Goal: Use online tool/utility: Utilize a website feature to perform a specific function

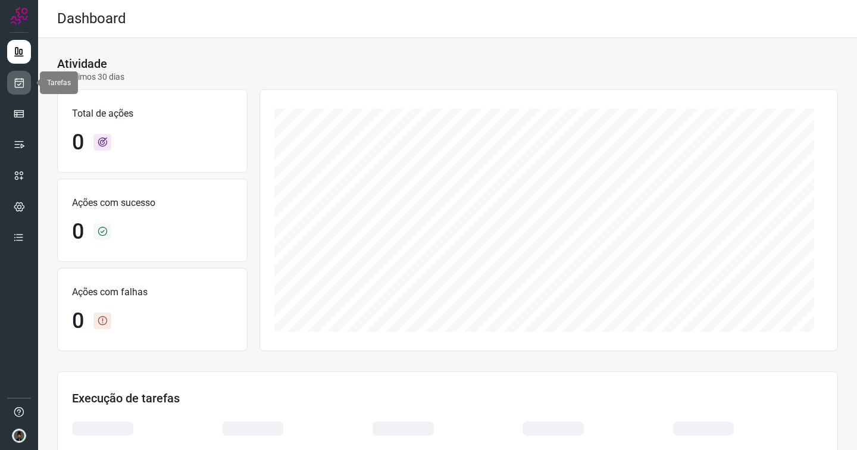
click at [21, 78] on icon at bounding box center [19, 83] width 12 height 12
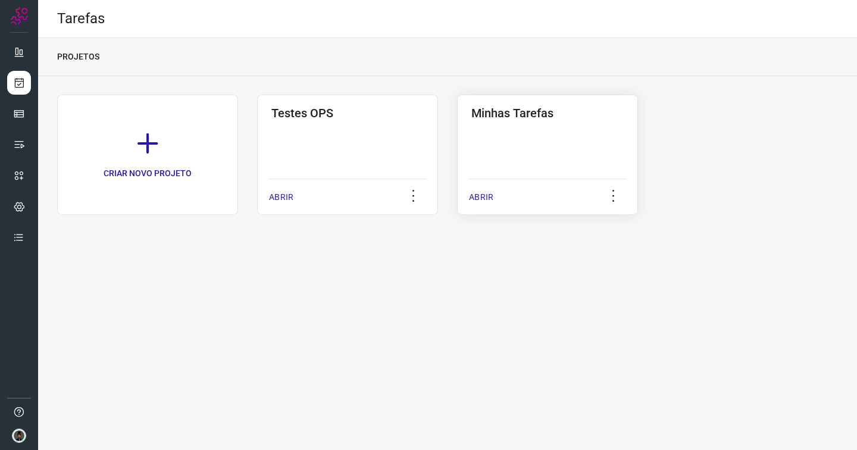
click at [576, 123] on div "Minhas Tarefas ABRIR" at bounding box center [547, 155] width 181 height 120
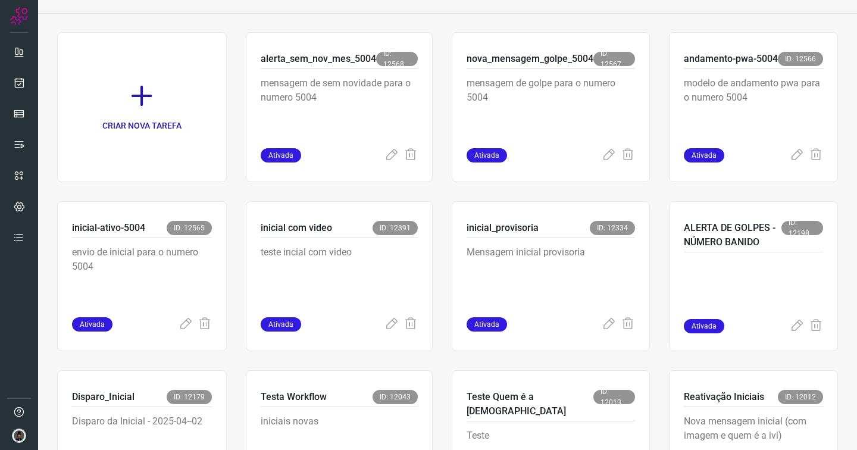
scroll to position [63, 0]
click at [525, 262] on p "Mensagem inicial provisoria" at bounding box center [550, 274] width 168 height 59
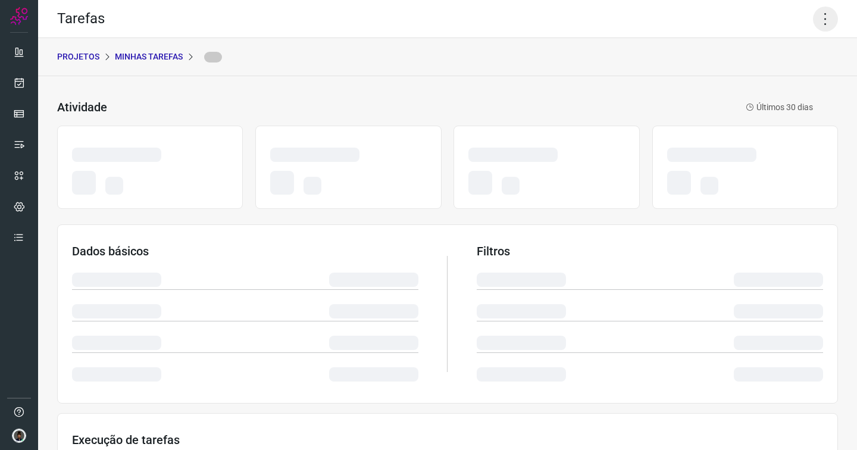
click at [822, 18] on icon at bounding box center [825, 19] width 25 height 25
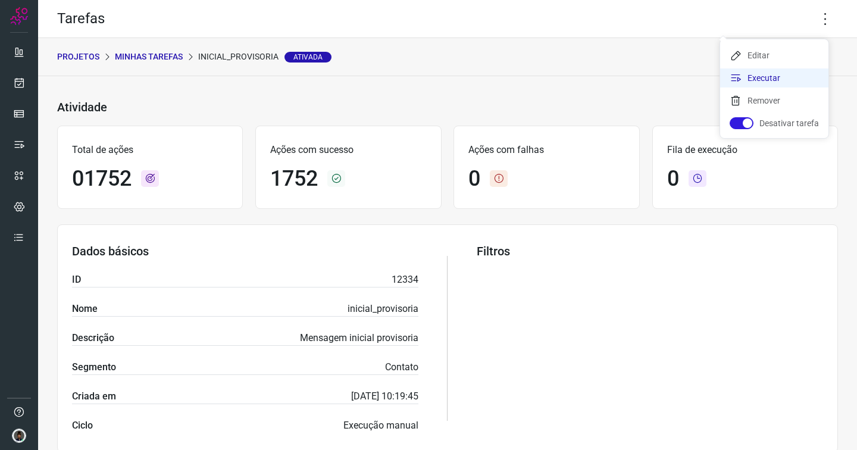
click at [759, 75] on li "Executar" at bounding box center [774, 77] width 108 height 19
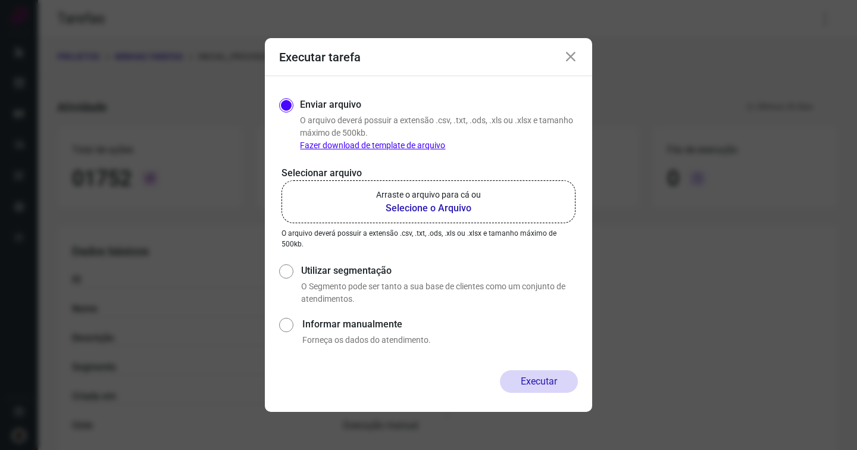
click at [421, 214] on b "Selecione o Arquivo" at bounding box center [428, 208] width 105 height 14
click at [0, 0] on input "Arraste o arquivo para cá ou Selecione o Arquivo" at bounding box center [0, 0] width 0 height 0
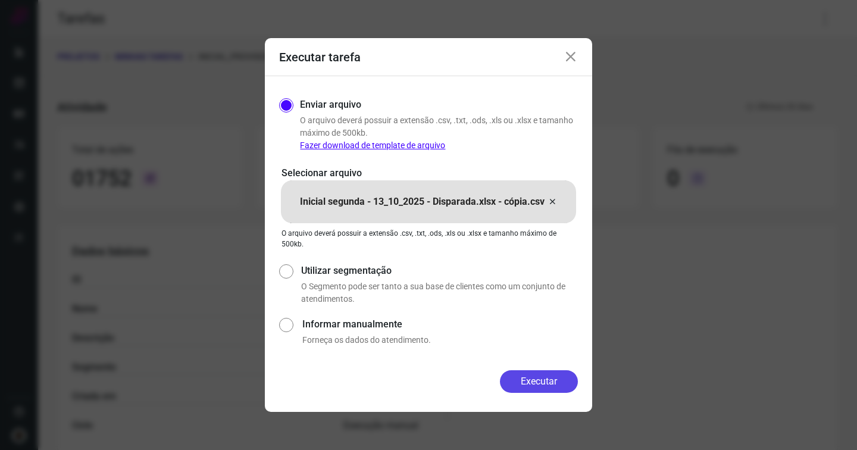
click at [532, 372] on button "Executar" at bounding box center [539, 381] width 78 height 23
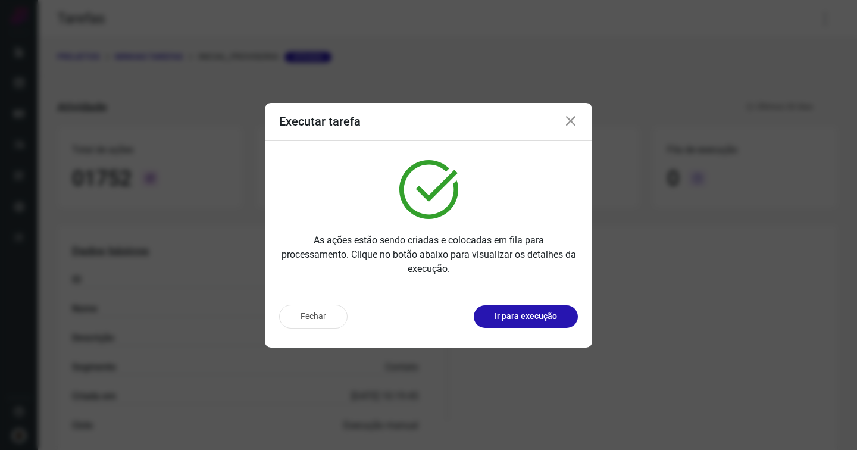
click at [578, 120] on div "Executar tarefa" at bounding box center [428, 122] width 327 height 38
click at [568, 121] on icon at bounding box center [570, 121] width 14 height 14
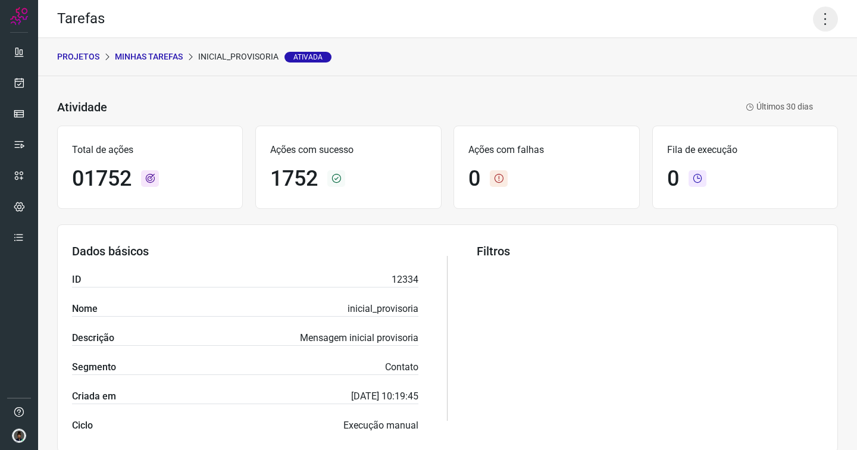
click at [821, 20] on icon at bounding box center [825, 19] width 25 height 25
click at [753, 77] on li "Executar" at bounding box center [774, 77] width 108 height 19
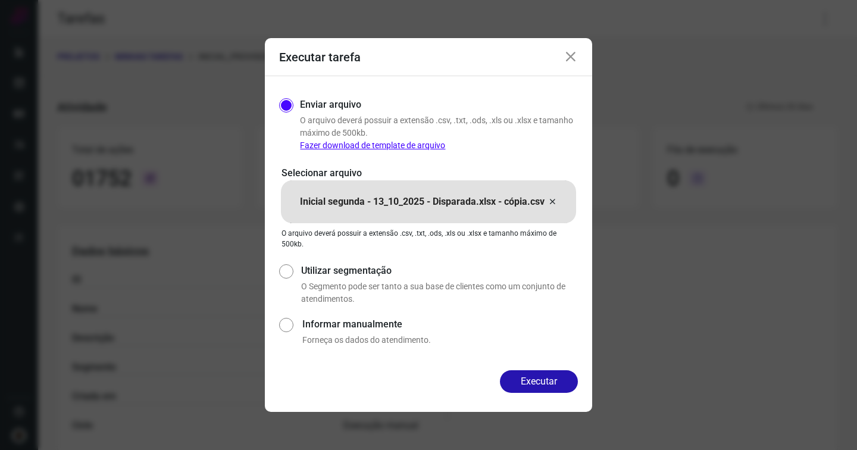
click at [550, 199] on icon at bounding box center [552, 202] width 10 height 14
click at [0, 0] on input "Inicial segunda - 13_10_2025 - Disparada.xlsx - cópia.csv" at bounding box center [0, 0] width 0 height 0
click at [562, 200] on icon at bounding box center [562, 202] width 10 height 14
click at [0, 0] on input "Inicial segunda - 13_10_2025 - Disparada.xlsx - Parte I (2).csv" at bounding box center [0, 0] width 0 height 0
click at [537, 386] on button "Executar" at bounding box center [539, 381] width 78 height 23
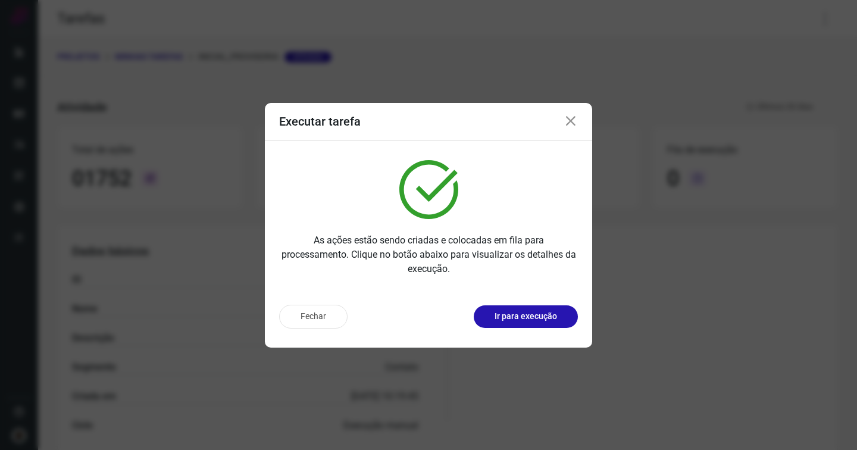
click at [569, 125] on icon at bounding box center [570, 121] width 14 height 14
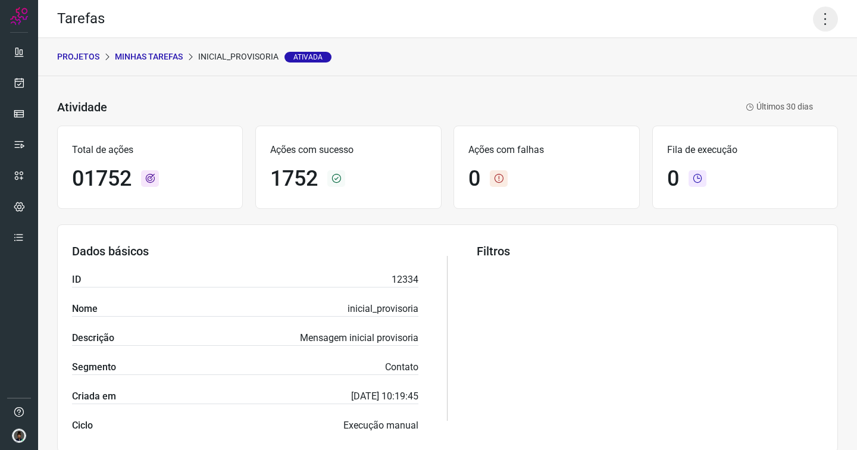
click at [813, 17] on icon at bounding box center [825, 19] width 25 height 25
click at [753, 76] on li "Executar" at bounding box center [774, 77] width 108 height 19
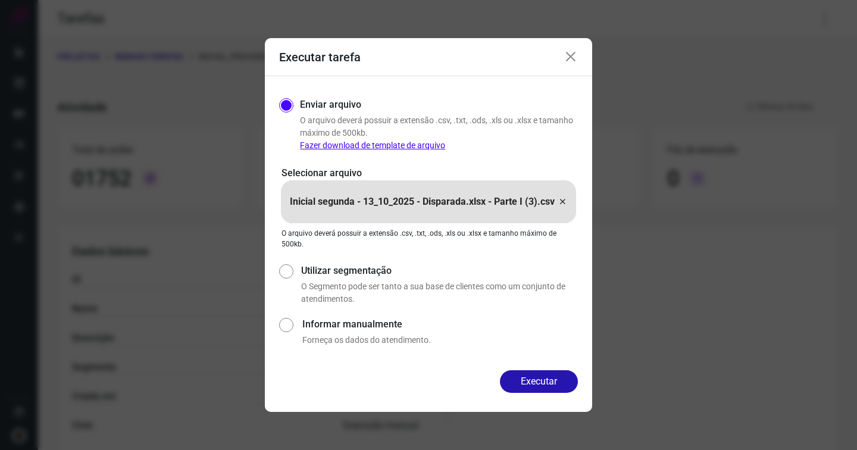
click at [561, 200] on icon at bounding box center [562, 202] width 10 height 14
click at [0, 0] on input "Inicial segunda - 13_10_2025 - Disparada.xlsx - Parte I (3).csv" at bounding box center [0, 0] width 0 height 0
click at [538, 380] on button "Executar" at bounding box center [539, 381] width 78 height 23
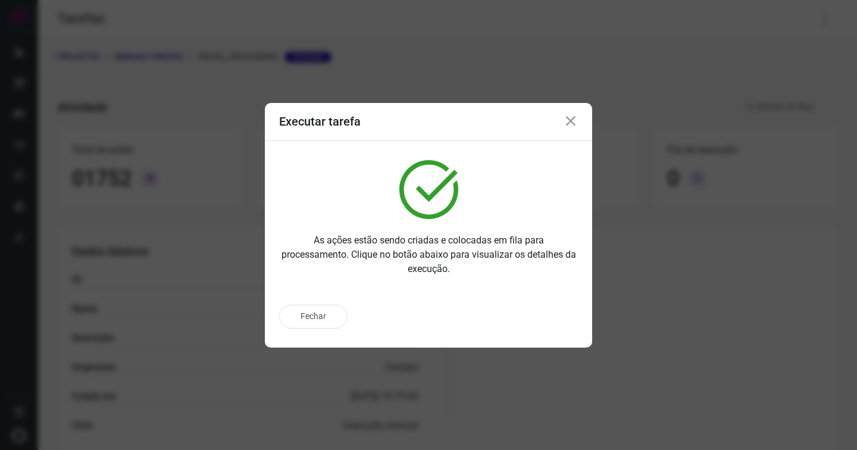
click at [568, 119] on icon at bounding box center [570, 121] width 14 height 14
